Goal: Transaction & Acquisition: Purchase product/service

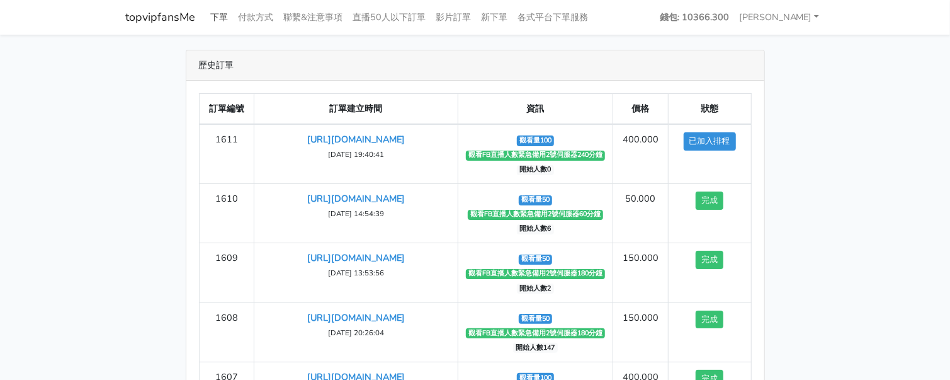
drag, startPoint x: 219, startPoint y: 14, endPoint x: 228, endPoint y: 14, distance: 8.8
click at [219, 14] on link "下單" at bounding box center [220, 17] width 28 height 25
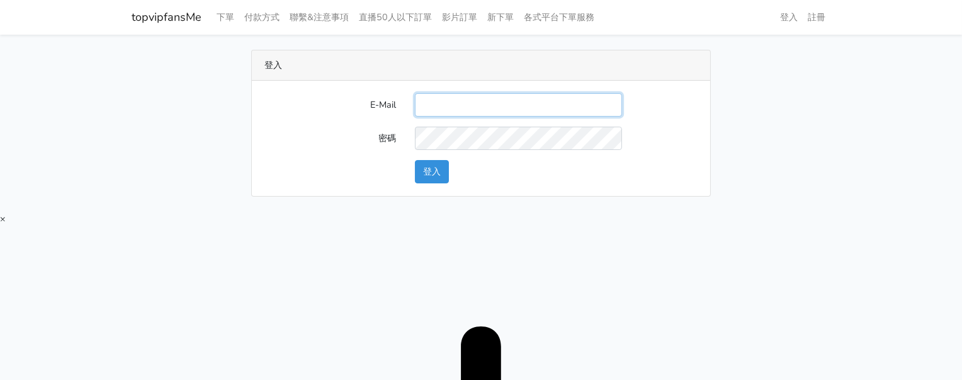
click at [445, 106] on input "E-Mail" at bounding box center [518, 104] width 207 height 23
type input "twtop123@uahoo.com.tw"
click at [425, 164] on button "登入" at bounding box center [432, 171] width 34 height 23
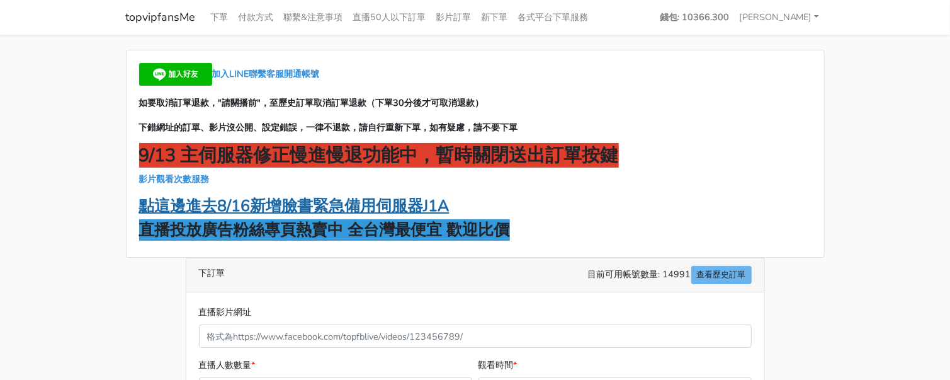
click at [315, 198] on strong "點這邊進去8/16新增臉書緊急備用伺服器J1A" at bounding box center [294, 205] width 310 height 21
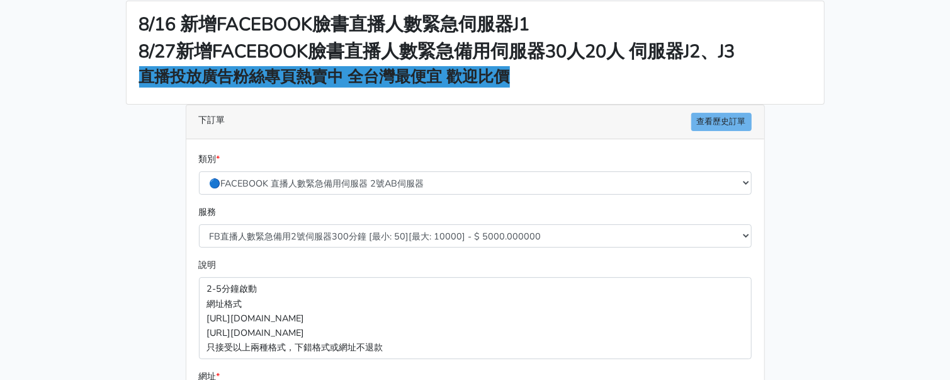
scroll to position [157, 0]
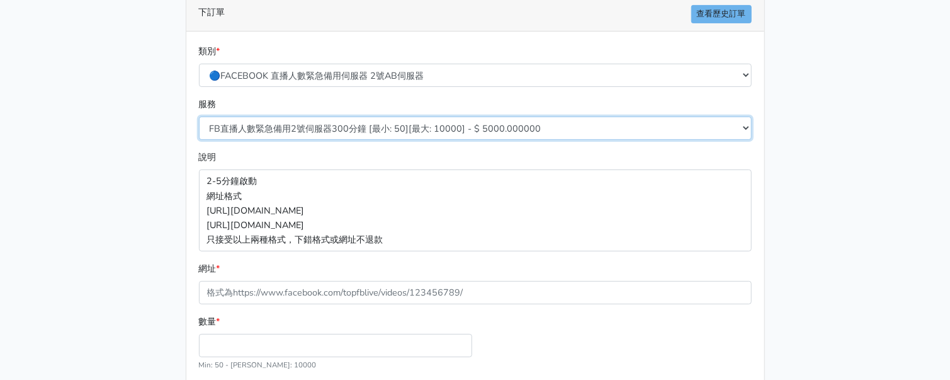
drag, startPoint x: 326, startPoint y: 132, endPoint x: 337, endPoint y: 137, distance: 12.7
click at [326, 132] on select "FB直播人數緊急備用2號伺服器300分鐘 [最小: 50][最大: 10000] - $ 5000.000000 FB直播人數緊急備用2號伺服器60分鐘 [最…" at bounding box center [475, 127] width 553 height 23
select select "573"
click at [199, 116] on select "FB直播人數緊急備用2號伺服器300分鐘 [最小: 50][最大: 10000] - $ 5000.000000 FB直播人數緊急備用2號伺服器60分鐘 [最…" at bounding box center [475, 127] width 553 height 23
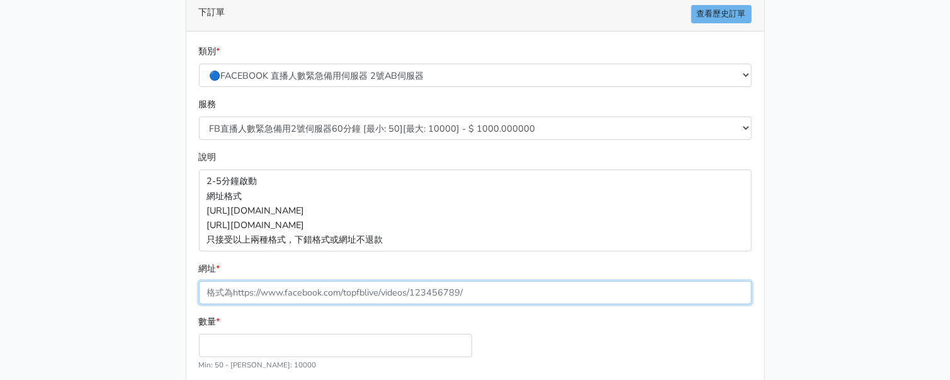
click at [332, 285] on input "網址 *" at bounding box center [475, 292] width 553 height 23
paste input "[URL][DOMAIN_NAME]"
type input "[URL][DOMAIN_NAME]"
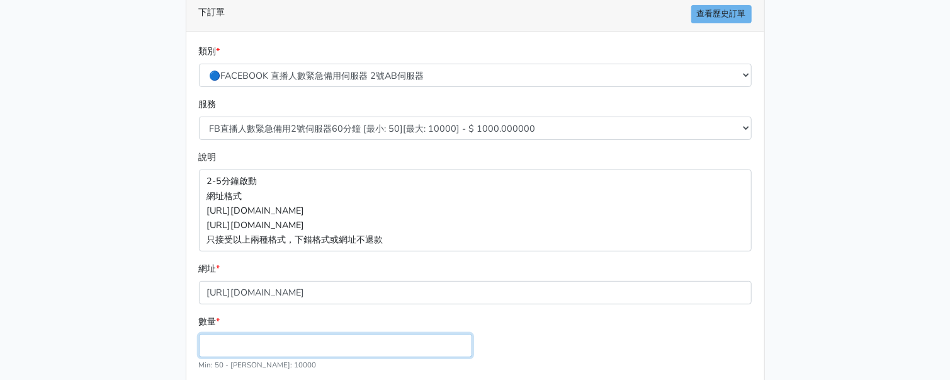
click at [294, 339] on input "數量 *" at bounding box center [335, 345] width 273 height 23
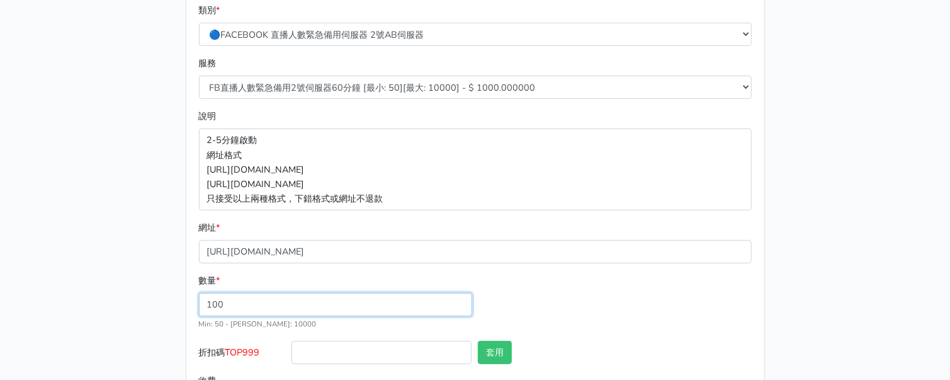
scroll to position [262, 0]
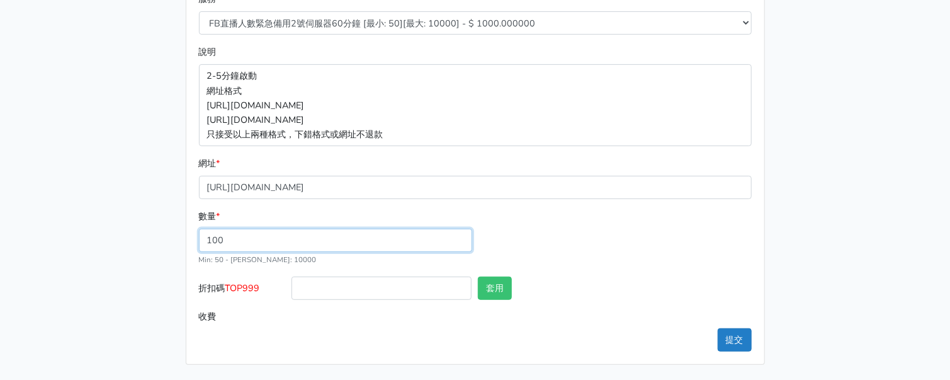
type input "100"
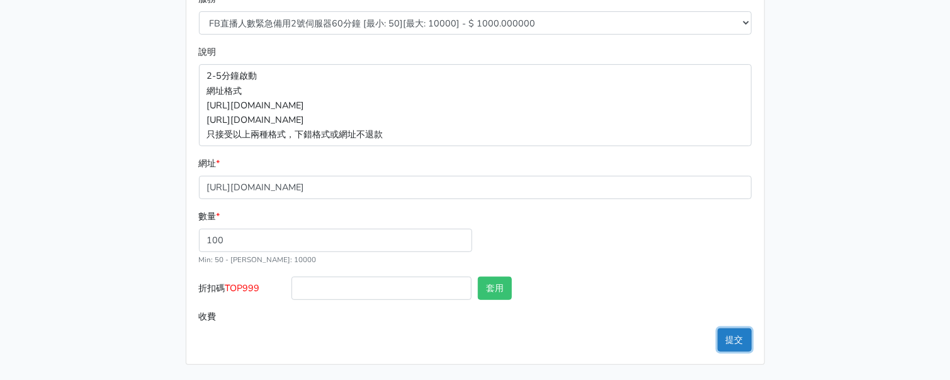
type input "100.000"
click at [743, 341] on button "提交" at bounding box center [735, 339] width 34 height 23
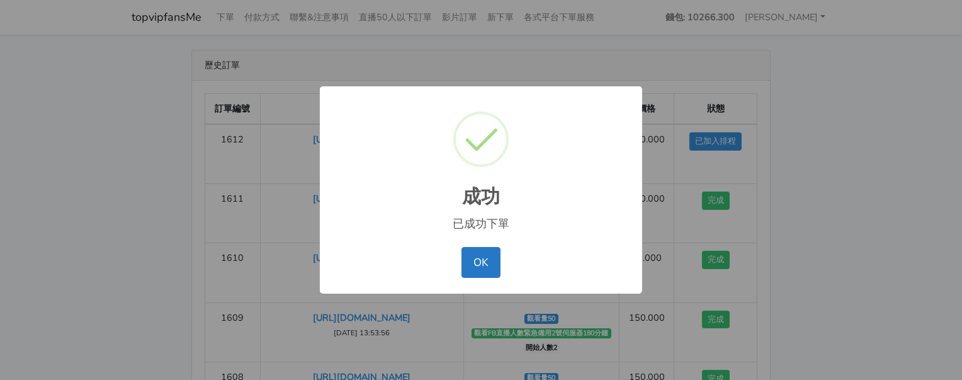
drag, startPoint x: 951, startPoint y: 161, endPoint x: 850, endPoint y: 146, distance: 102.4
click at [951, 159] on div "成功 × 已成功下單 OK No Cancel" at bounding box center [481, 190] width 962 height 380
